Goal: Find specific page/section: Find specific page/section

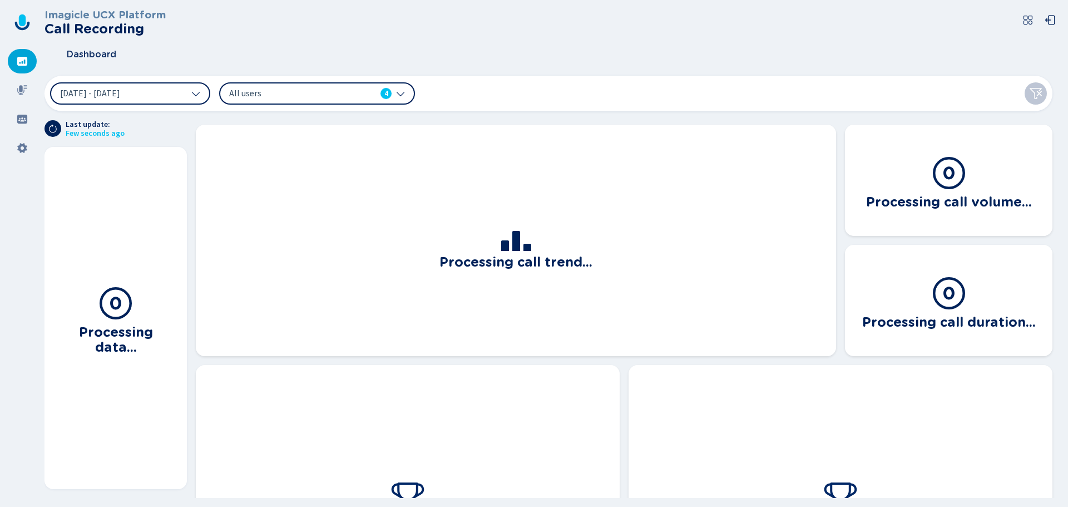
click at [17, 82] on div at bounding box center [22, 90] width 29 height 24
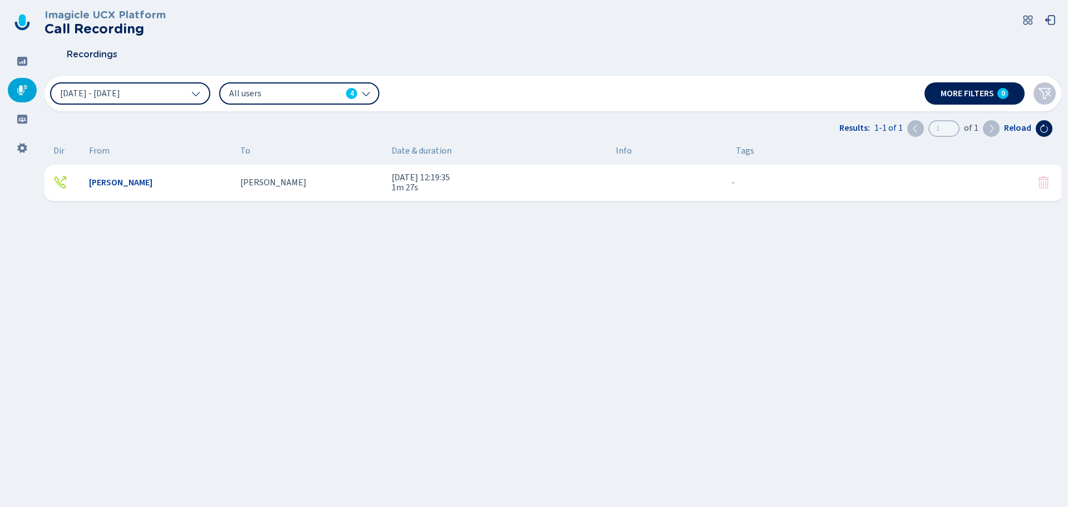
click at [17, 55] on div at bounding box center [22, 61] width 29 height 24
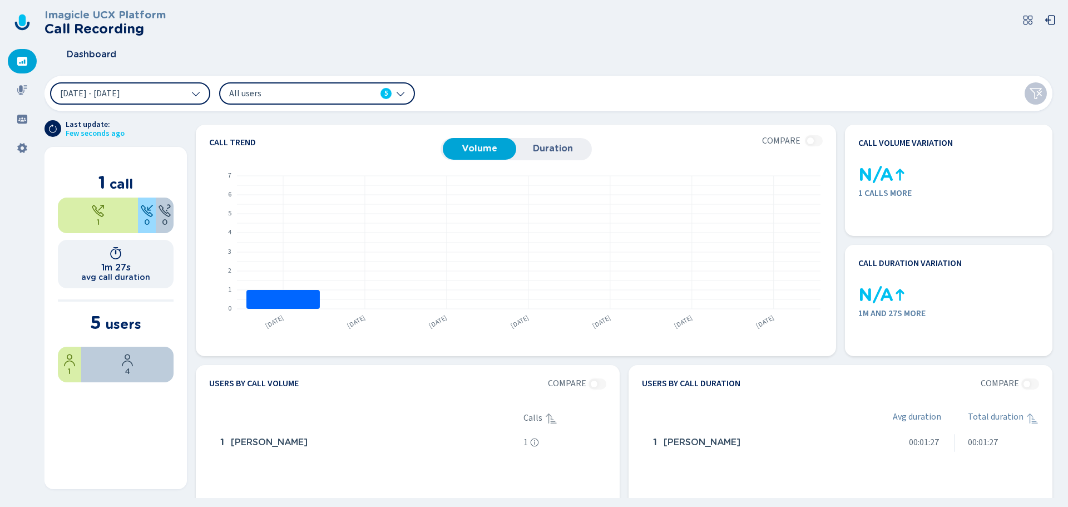
click at [20, 92] on icon at bounding box center [22, 90] width 11 height 11
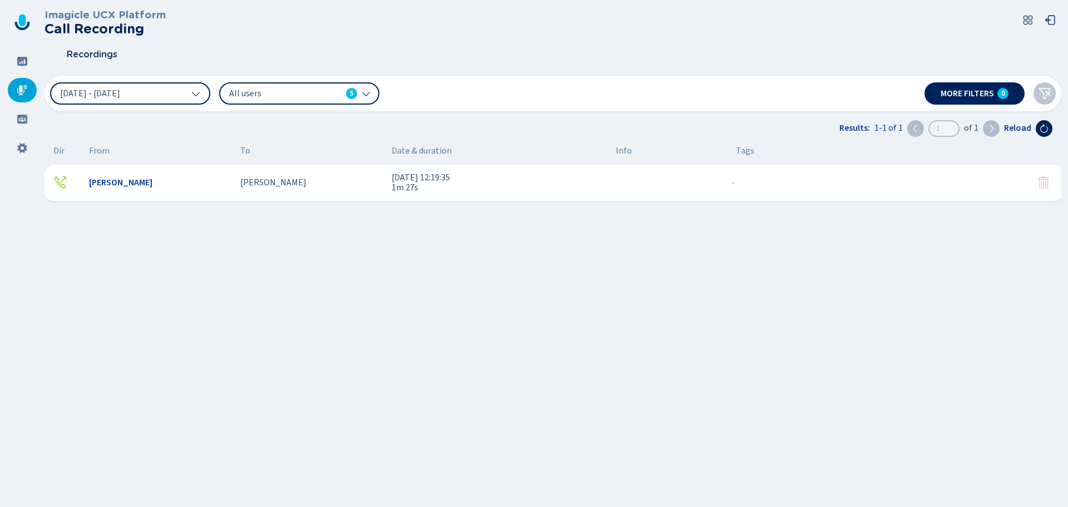
click at [22, 56] on icon at bounding box center [22, 61] width 11 height 11
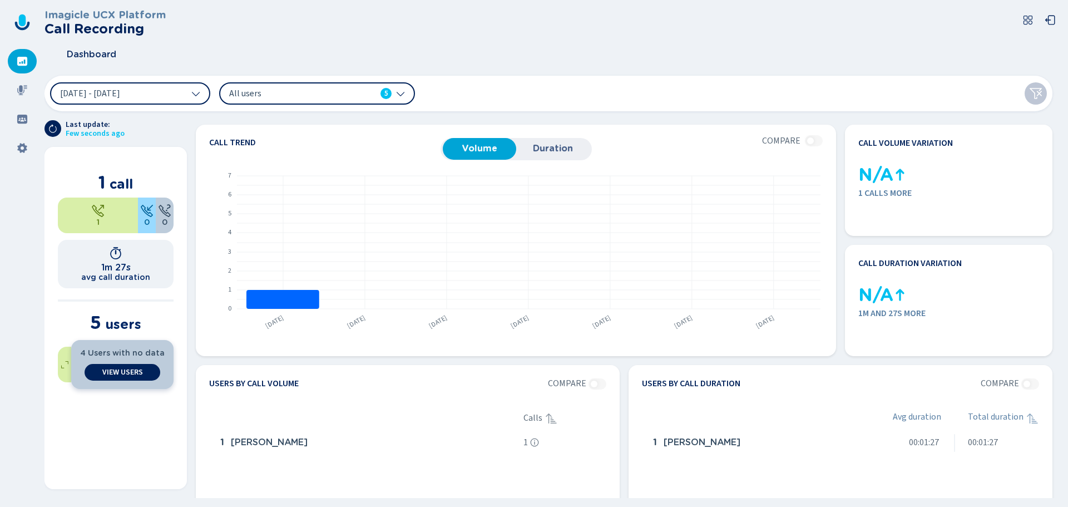
click at [143, 369] on button "View Users" at bounding box center [122, 372] width 75 height 17
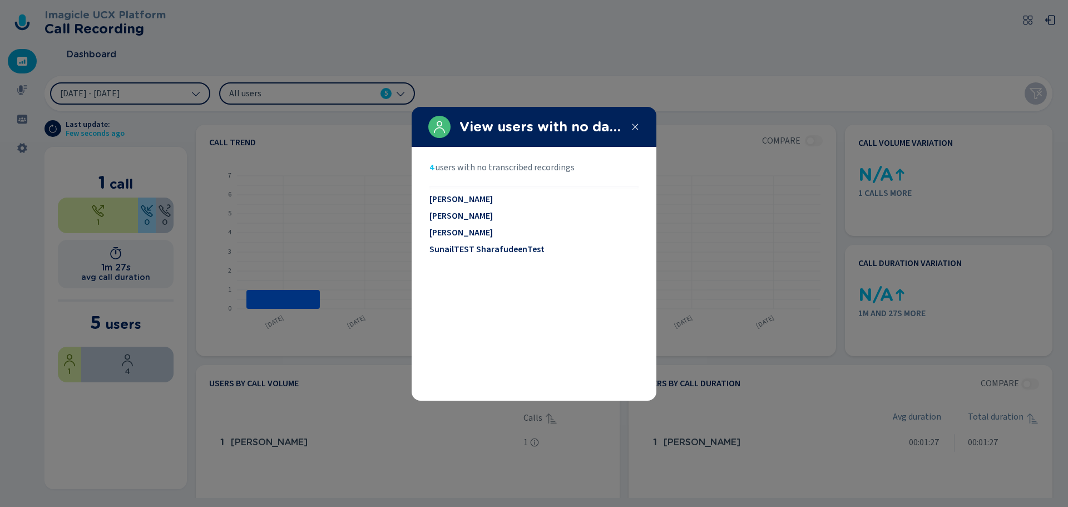
click at [635, 122] on icon at bounding box center [635, 126] width 9 height 9
